Goal: Information Seeking & Learning: Compare options

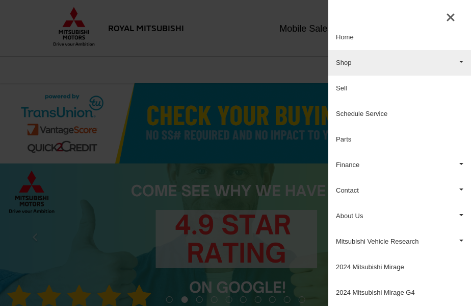
click at [443, 64] on link "Shop" at bounding box center [400, 63] width 143 height 26
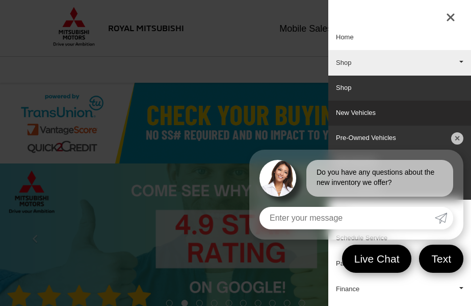
click at [387, 117] on link "New Vehicles" at bounding box center [400, 113] width 143 height 25
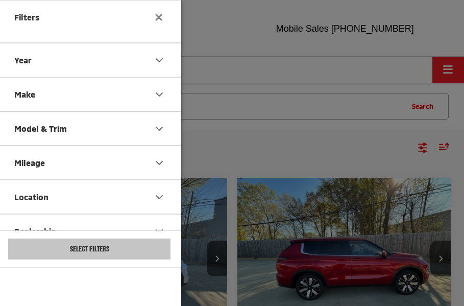
click at [156, 131] on icon "Model & Trim" at bounding box center [159, 128] width 12 height 12
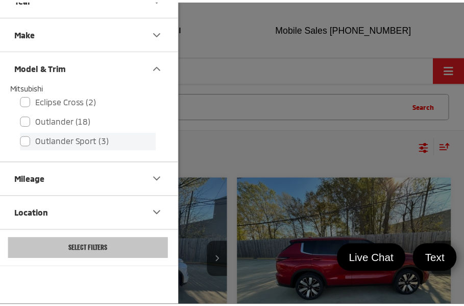
scroll to position [51, 0]
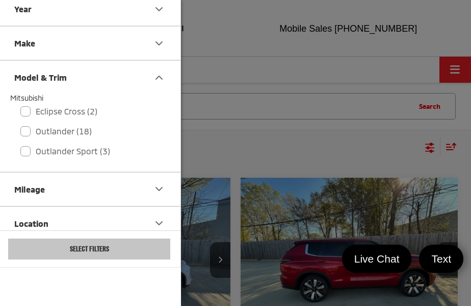
click at [159, 40] on icon "Make" at bounding box center [159, 43] width 12 height 12
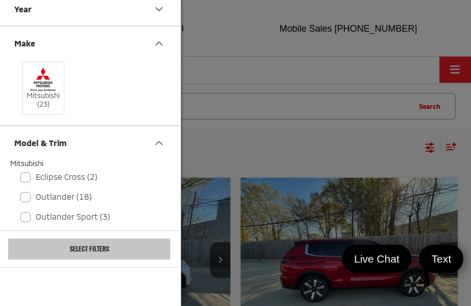
click at [161, 14] on icon "Year" at bounding box center [159, 9] width 12 height 12
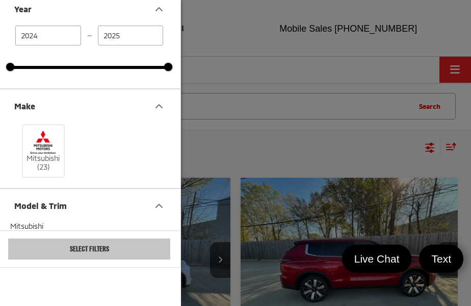
drag, startPoint x: 278, startPoint y: 67, endPoint x: 260, endPoint y: 64, distance: 18.6
click at [277, 67] on div at bounding box center [235, 153] width 471 height 306
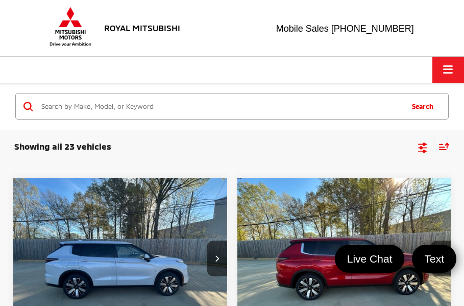
click at [197, 101] on input "Search by Make, Model, or Keyword" at bounding box center [220, 106] width 361 height 24
type input ","
type input "mirage"
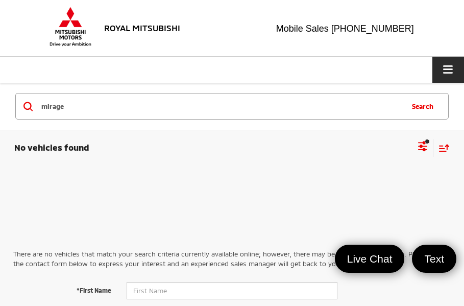
click at [449, 63] on button "Click to show site navigation" at bounding box center [448, 70] width 32 height 26
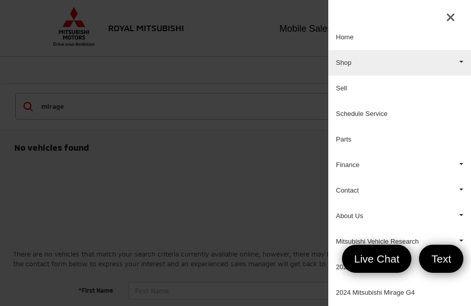
drag, startPoint x: 444, startPoint y: 67, endPoint x: 438, endPoint y: 73, distance: 8.3
click at [444, 67] on link "Shop" at bounding box center [400, 63] width 143 height 26
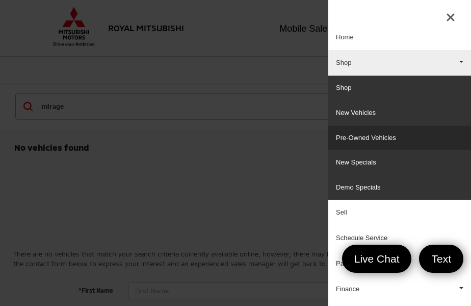
click at [406, 135] on link "Pre-Owned Vehicles" at bounding box center [400, 138] width 143 height 25
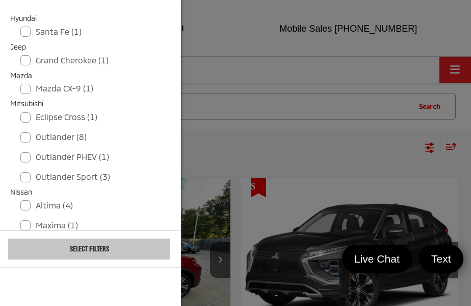
scroll to position [357, 0]
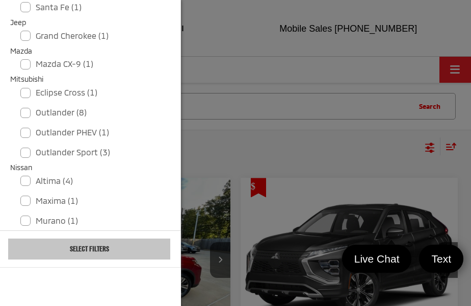
click at [215, 35] on div at bounding box center [235, 153] width 471 height 306
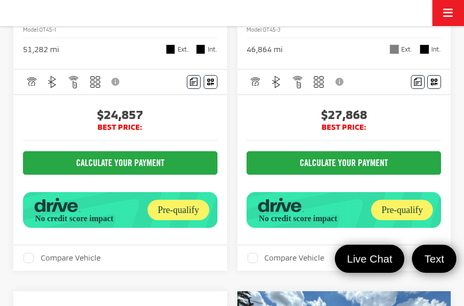
scroll to position [1837, 0]
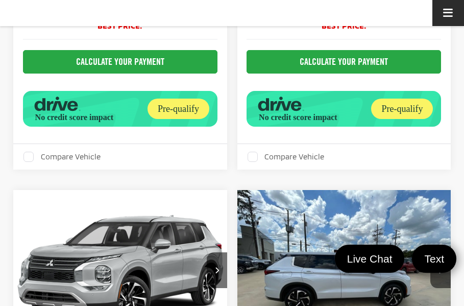
click at [449, 13] on span "Click to show site navigation" at bounding box center [448, 13] width 10 height 1
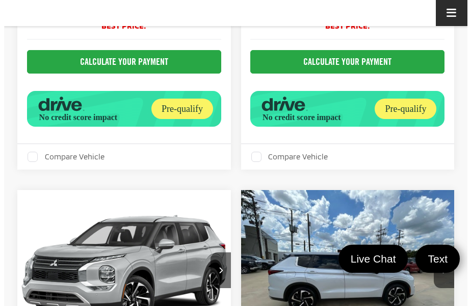
scroll to position [0, 0]
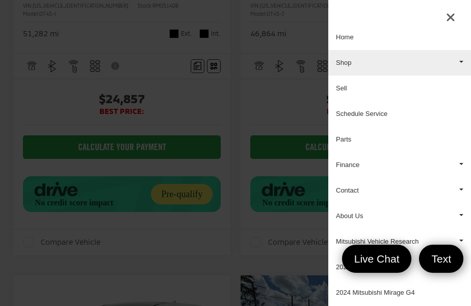
click at [420, 60] on link "Shop" at bounding box center [400, 63] width 143 height 26
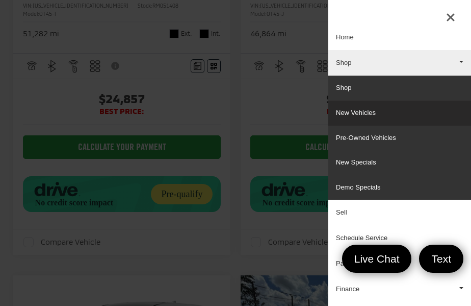
click at [374, 115] on link "New Vehicles" at bounding box center [400, 113] width 143 height 25
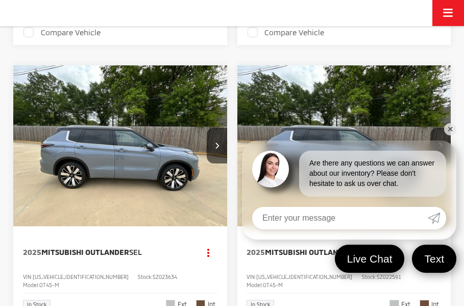
scroll to position [663, 0]
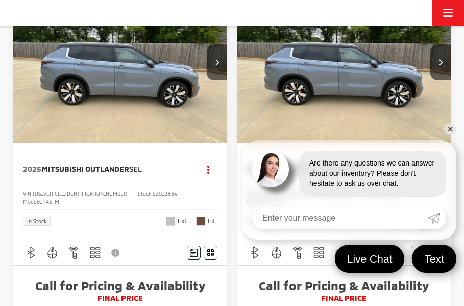
click at [450, 129] on link "✕" at bounding box center [450, 129] width 12 height 12
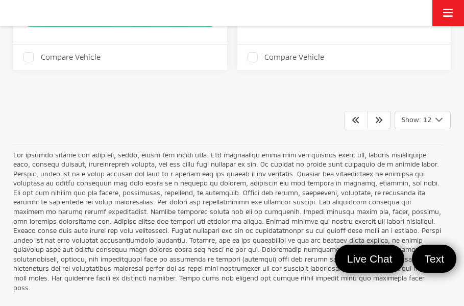
scroll to position [3212, 0]
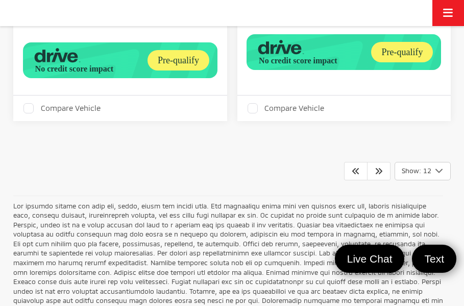
click at [437, 164] on icon "Select number of vehicles per page" at bounding box center [439, 170] width 12 height 13
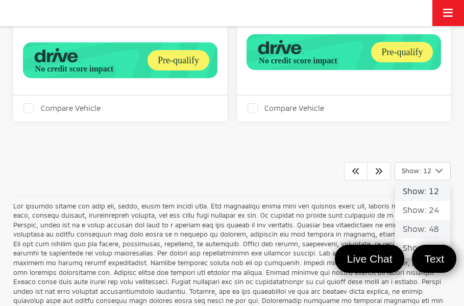
click at [414, 239] on button "Show: 48" at bounding box center [422, 248] width 55 height 18
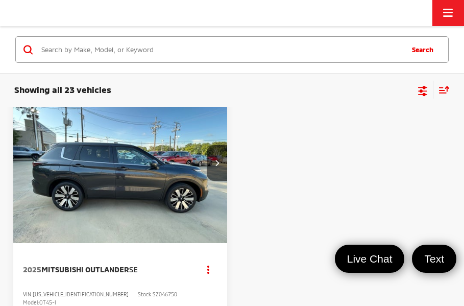
scroll to position [5995, 0]
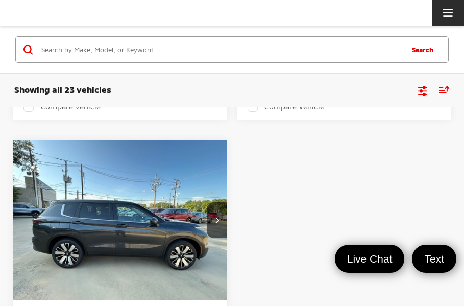
click at [457, 11] on button "Click to show site navigation" at bounding box center [448, 13] width 32 height 26
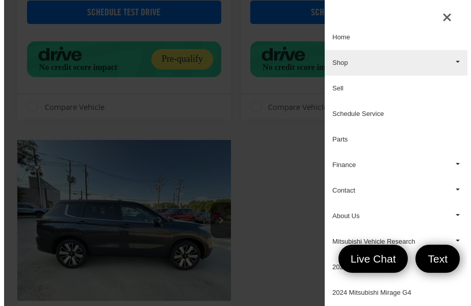
scroll to position [0, 0]
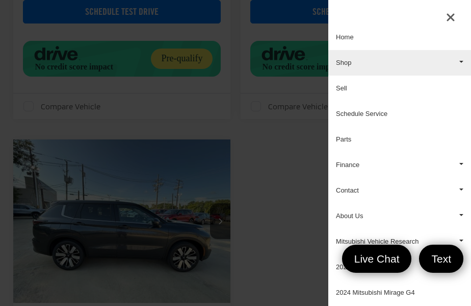
click at [419, 64] on link "Shop" at bounding box center [400, 63] width 143 height 26
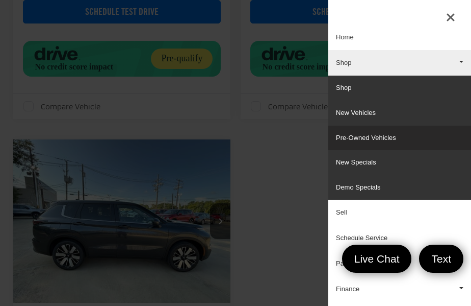
click at [380, 137] on link "Pre-Owned Vehicles" at bounding box center [400, 138] width 143 height 25
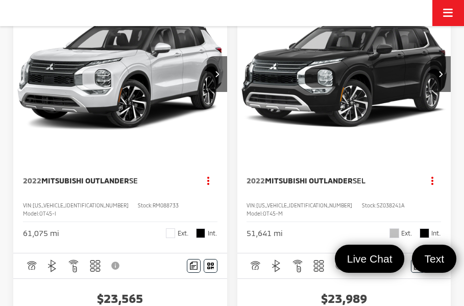
scroll to position [1174, 0]
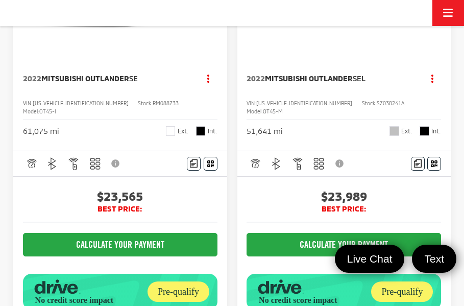
click at [116, 153] on button "Disclaimer" at bounding box center [116, 163] width 17 height 21
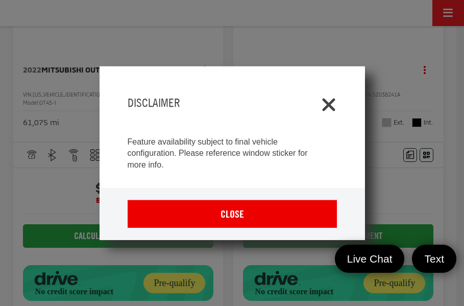
click at [327, 102] on icon "Close" at bounding box center [328, 102] width 16 height 16
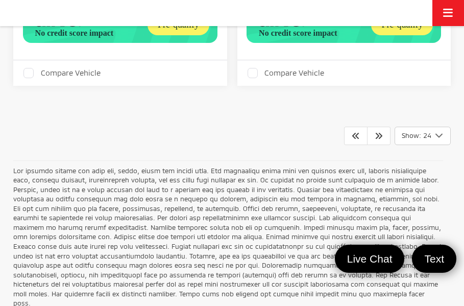
scroll to position [5664, 0]
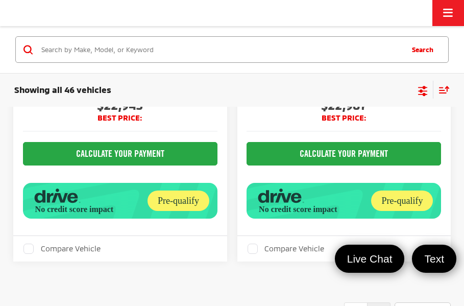
click at [381, 302] on link at bounding box center [378, 311] width 23 height 18
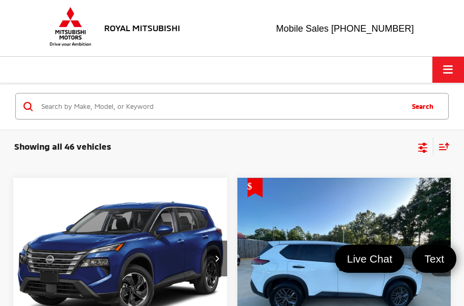
click at [68, 23] on img at bounding box center [70, 27] width 46 height 40
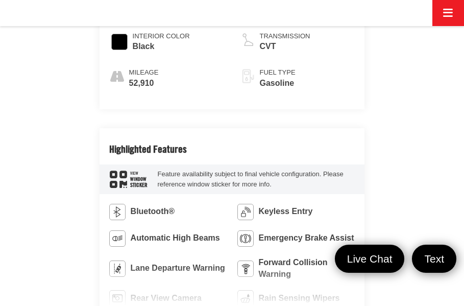
scroll to position [1174, 0]
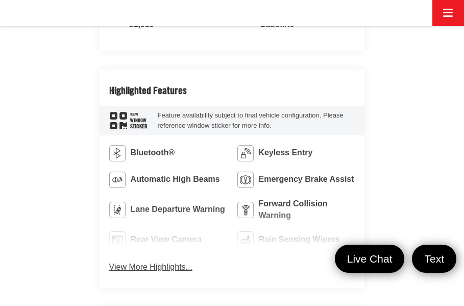
click at [157, 261] on button "View More Highlights..." at bounding box center [150, 267] width 83 height 12
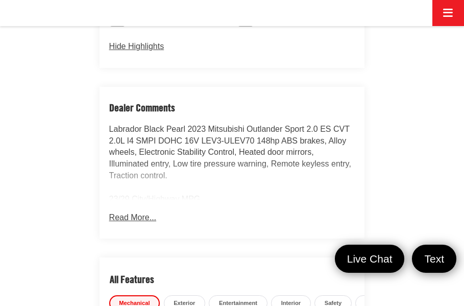
scroll to position [1429, 0]
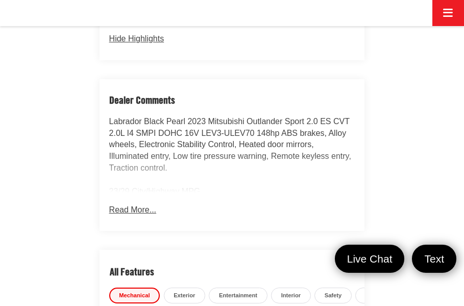
click at [140, 204] on button "Read More..." at bounding box center [132, 210] width 47 height 12
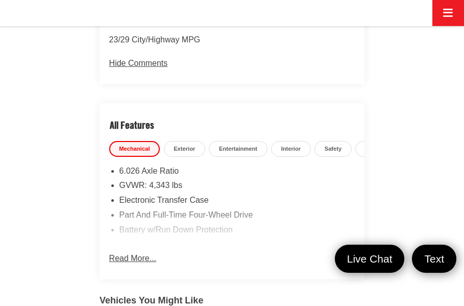
scroll to position [1582, 0]
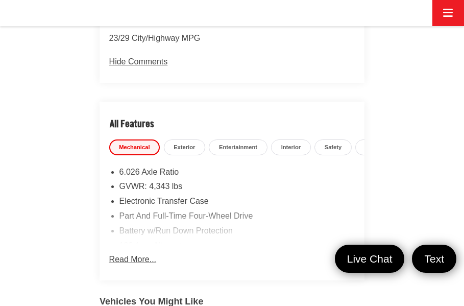
click at [142, 243] on button "Read More..." at bounding box center [132, 254] width 47 height 22
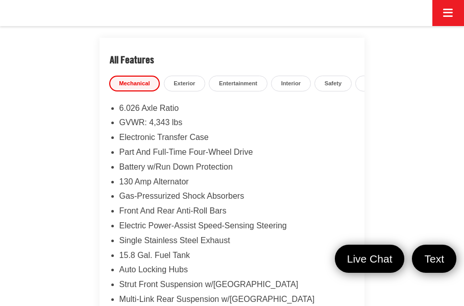
scroll to position [1633, 0]
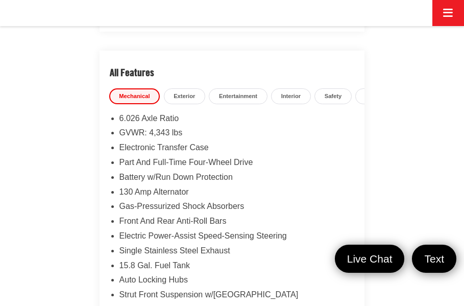
click at [291, 92] on span "Interior" at bounding box center [291, 96] width 20 height 8
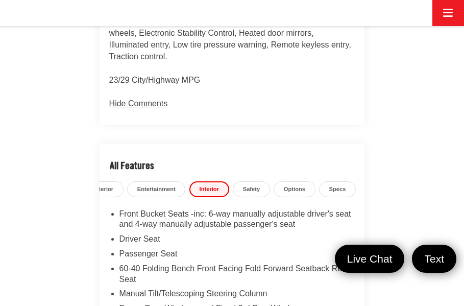
scroll to position [1531, 0]
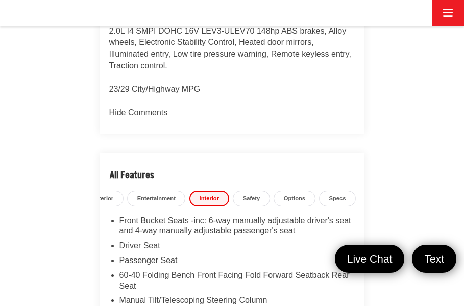
drag, startPoint x: 337, startPoint y: 169, endPoint x: 331, endPoint y: 171, distance: 6.9
click at [337, 190] on link "Specs" at bounding box center [337, 198] width 37 height 16
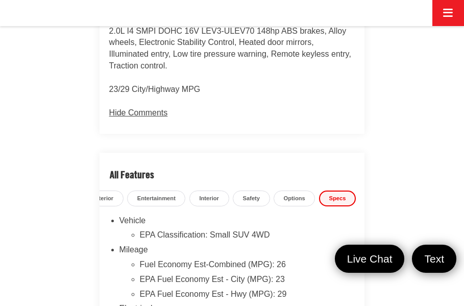
click at [296, 194] on span "Options" at bounding box center [294, 198] width 21 height 8
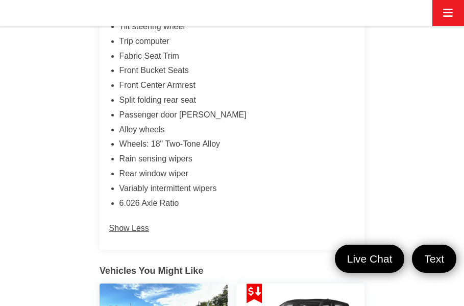
scroll to position [2449, 0]
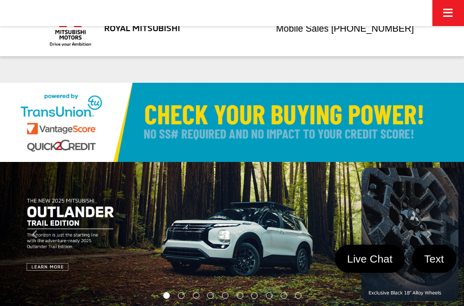
select select "Mitsubishi"
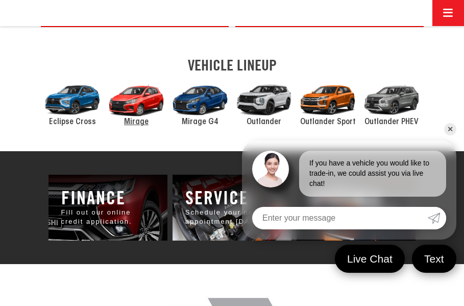
click at [129, 115] on div "2024 Mitsubishi Mirage" at bounding box center [137, 100] width 64 height 43
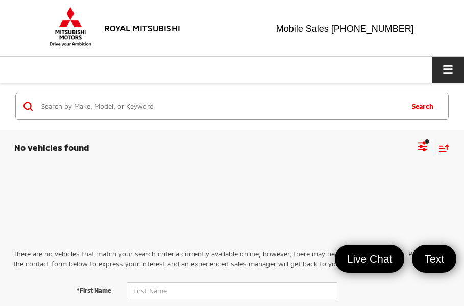
click at [446, 69] on span "Click to show site navigation" at bounding box center [448, 69] width 10 height 1
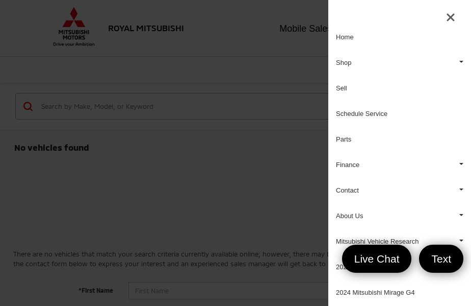
click at [58, 37] on div at bounding box center [235, 153] width 471 height 306
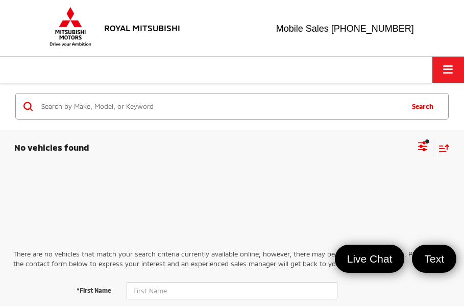
click at [59, 36] on div at bounding box center [232, 153] width 464 height 306
click at [60, 38] on img at bounding box center [70, 27] width 46 height 40
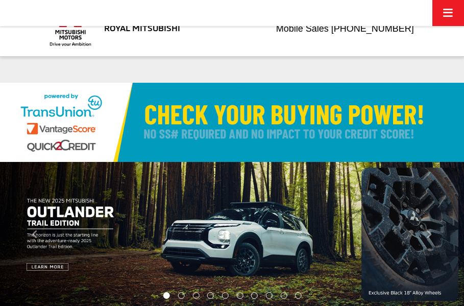
select select "Mitsubishi"
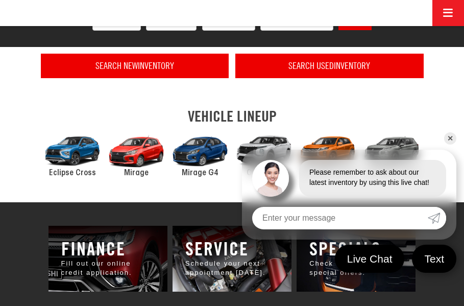
click at [454, 136] on link "✕" at bounding box center [450, 138] width 12 height 12
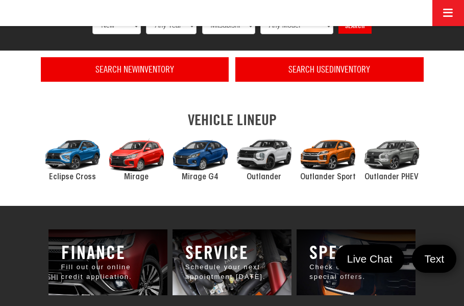
scroll to position [361, 0]
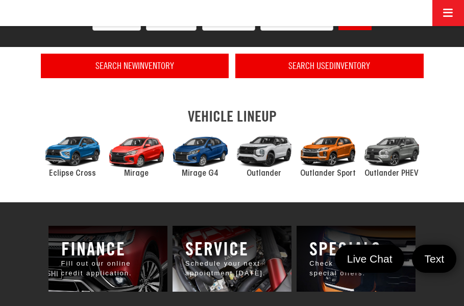
click at [80, 150] on div "2024 Mitsubishi Eclipse Cross" at bounding box center [73, 151] width 64 height 43
